Goal: Task Accomplishment & Management: Complete application form

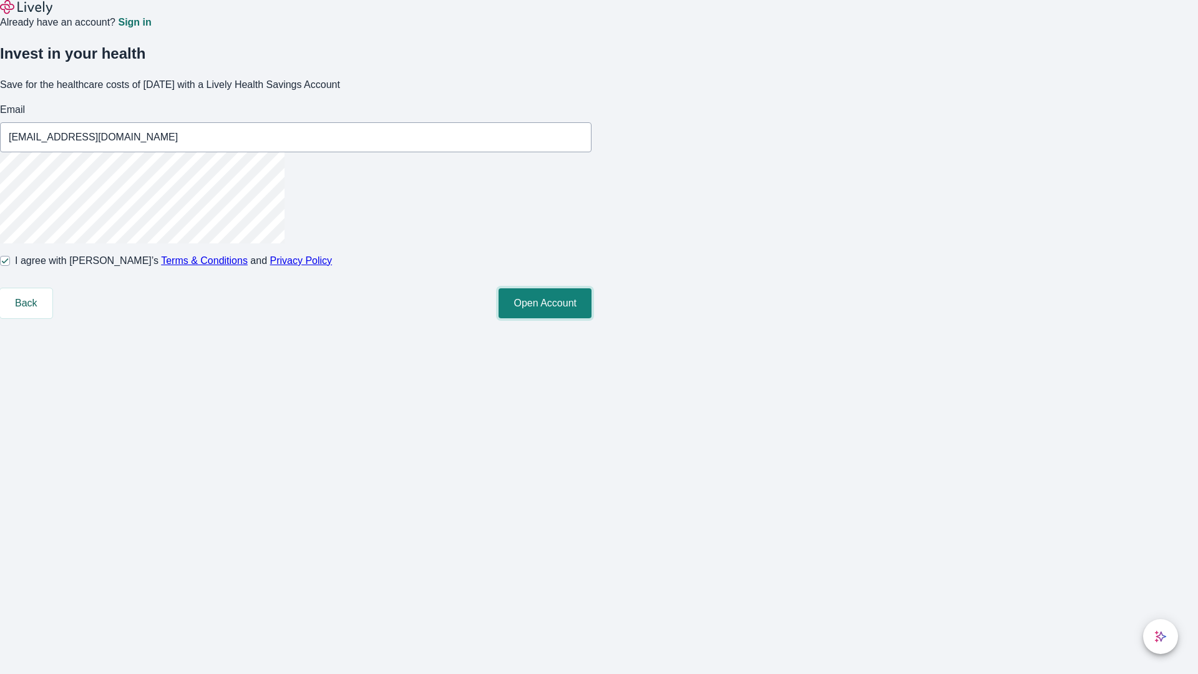
click at [591, 318] on button "Open Account" at bounding box center [544, 303] width 93 height 30
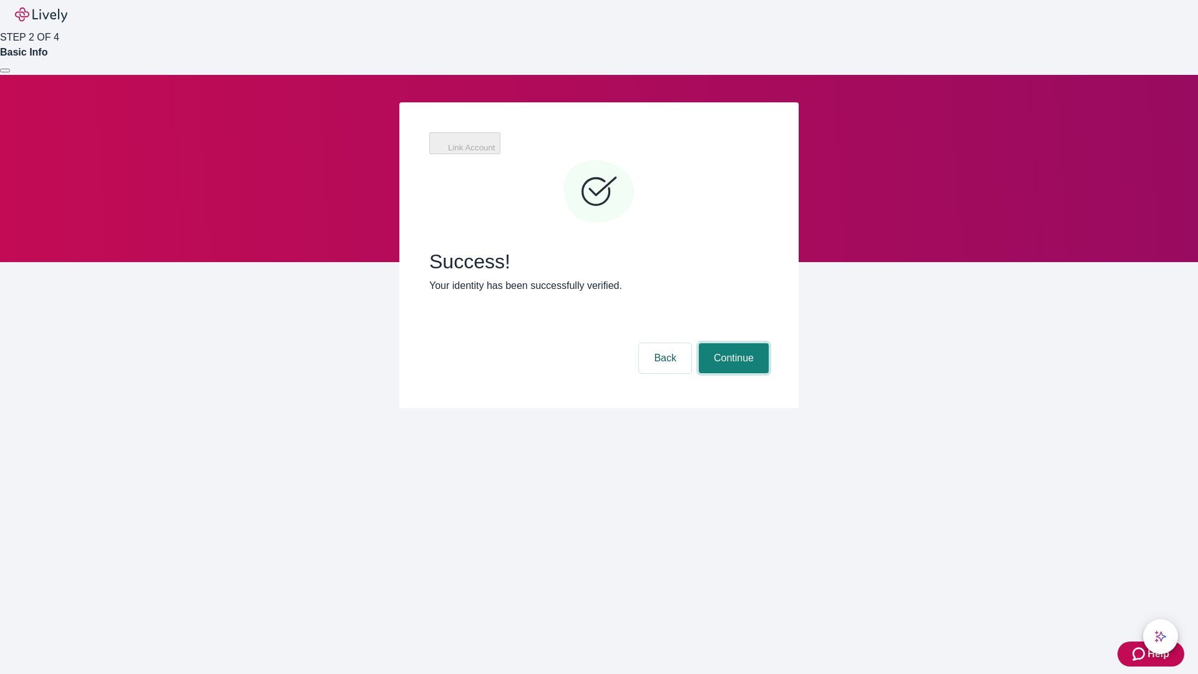
click at [732, 343] on button "Continue" at bounding box center [734, 358] width 70 height 30
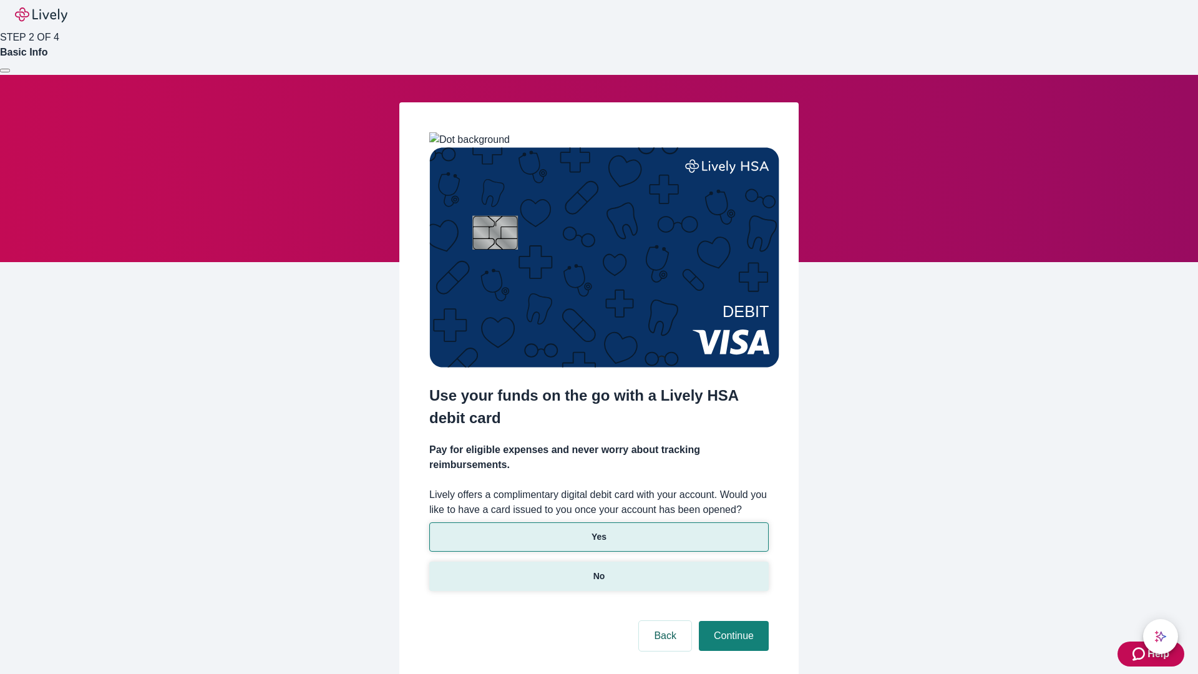
click at [598, 570] on p "No" at bounding box center [599, 576] width 12 height 13
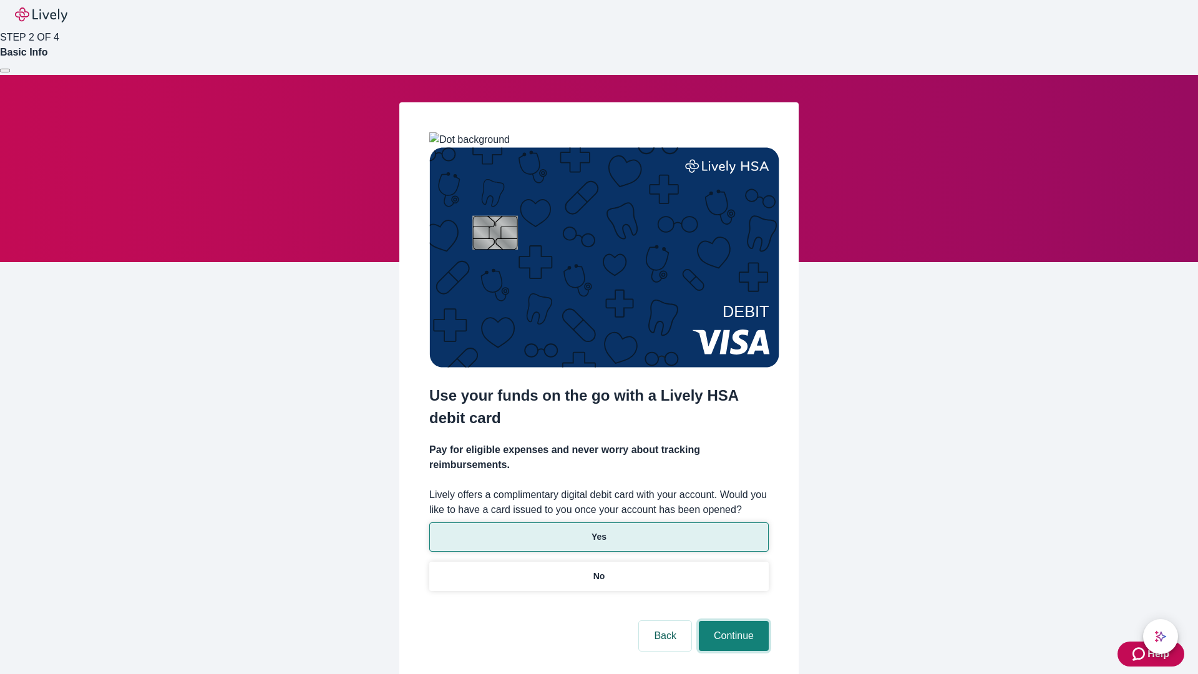
click at [732, 621] on button "Continue" at bounding box center [734, 636] width 70 height 30
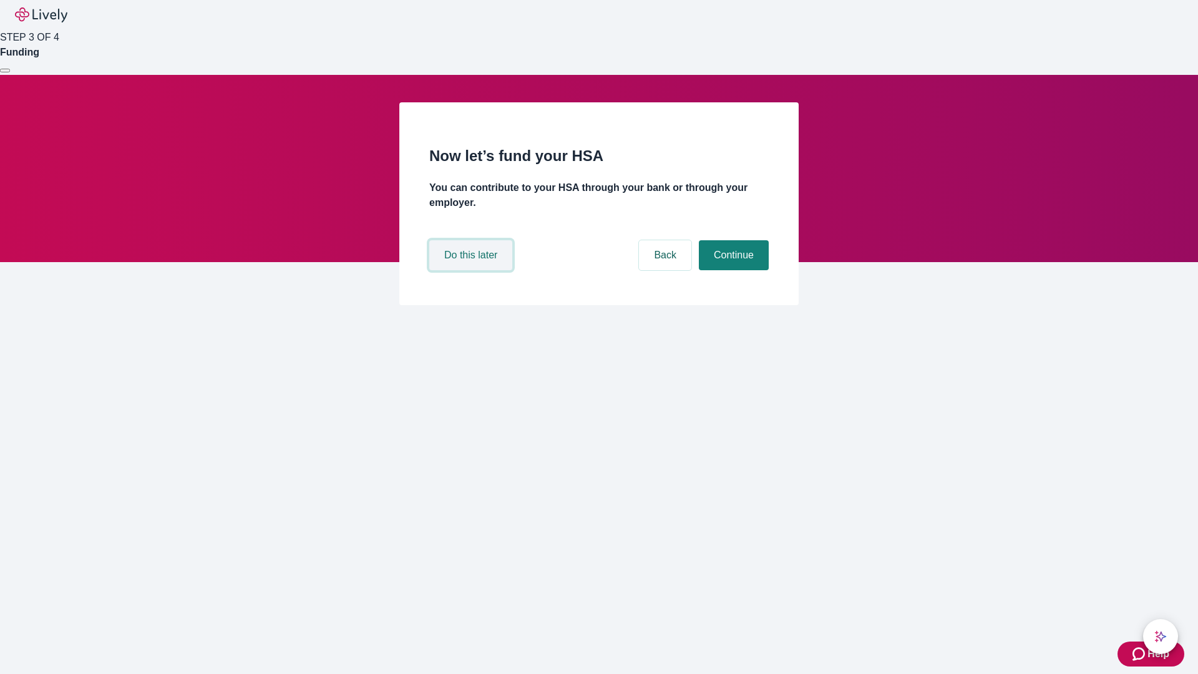
click at [472, 270] on button "Do this later" at bounding box center [470, 255] width 83 height 30
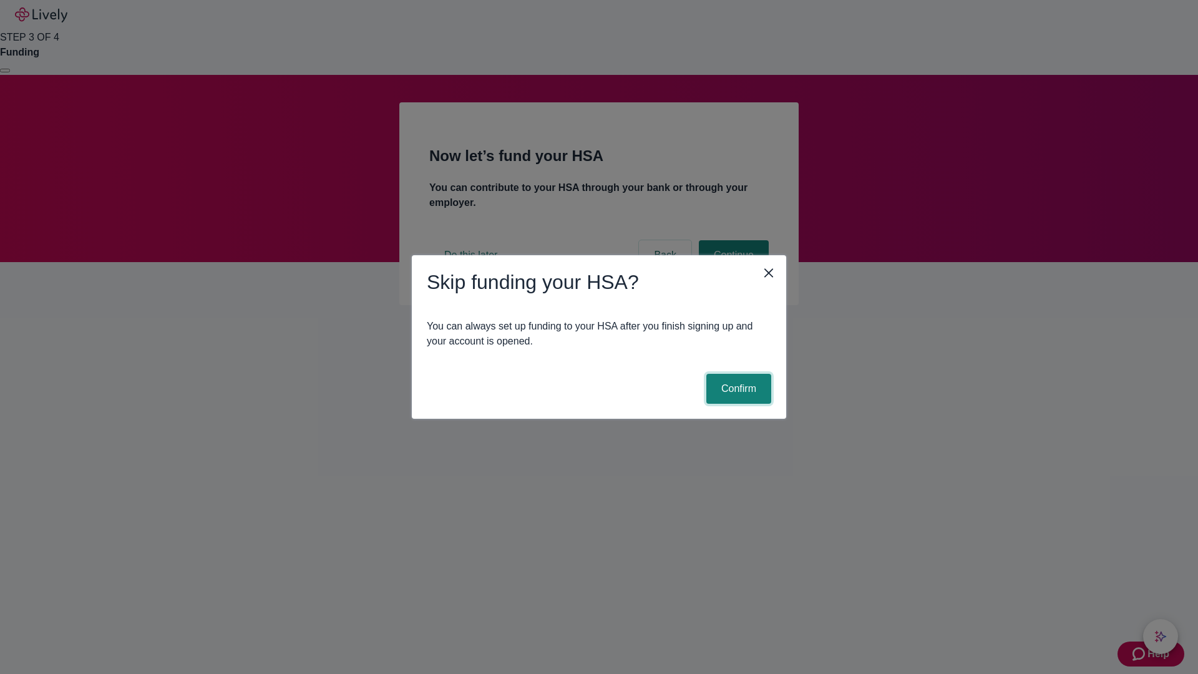
click at [737, 389] on button "Confirm" at bounding box center [738, 389] width 65 height 30
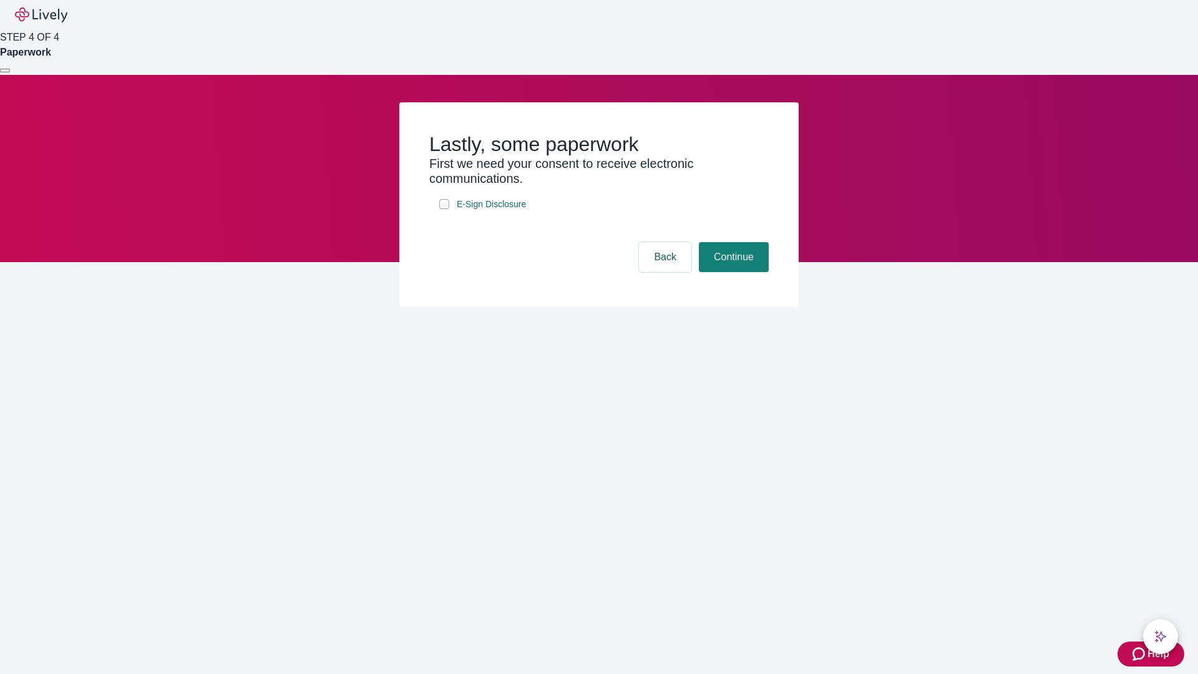
click at [444, 209] on input "E-Sign Disclosure" at bounding box center [444, 204] width 10 height 10
checkbox input "true"
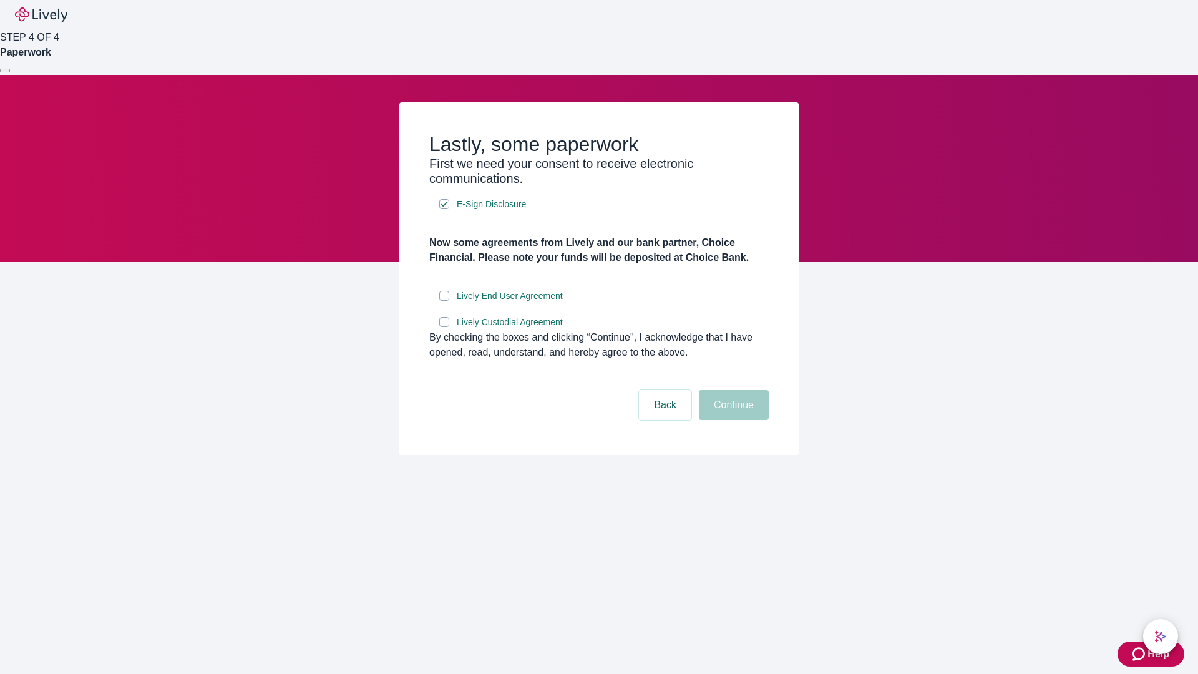
click at [444, 301] on input "Lively End User Agreement" at bounding box center [444, 296] width 10 height 10
checkbox input "true"
click at [444, 327] on input "Lively Custodial Agreement" at bounding box center [444, 322] width 10 height 10
checkbox input "true"
click at [732, 420] on button "Continue" at bounding box center [734, 405] width 70 height 30
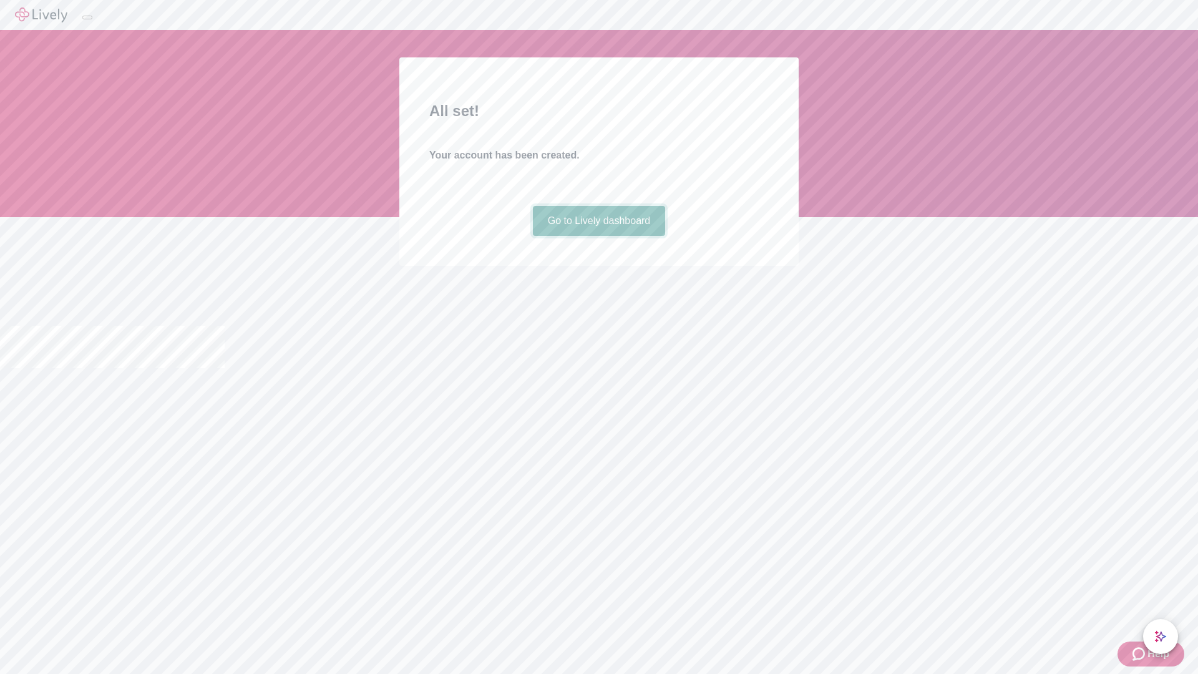
click at [598, 236] on link "Go to Lively dashboard" at bounding box center [599, 221] width 133 height 30
